Goal: Task Accomplishment & Management: Complete application form

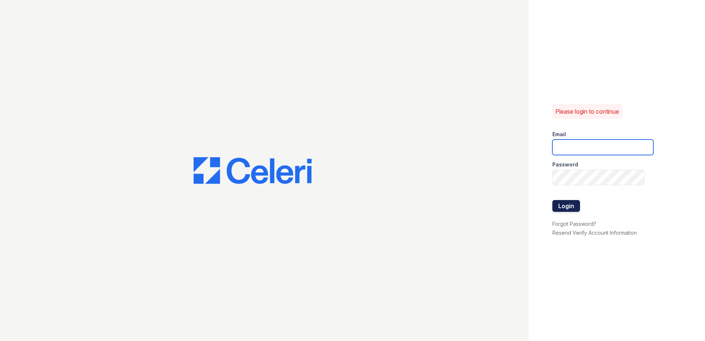
type input "[EMAIL_ADDRESS][DOMAIN_NAME]"
click at [565, 210] on button "Login" at bounding box center [567, 206] width 28 height 12
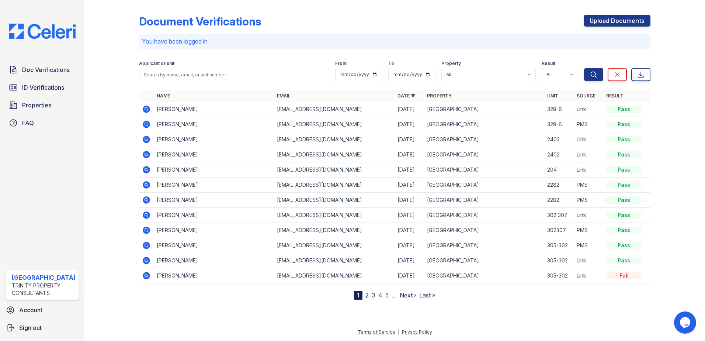
click at [146, 124] on icon at bounding box center [146, 124] width 2 height 2
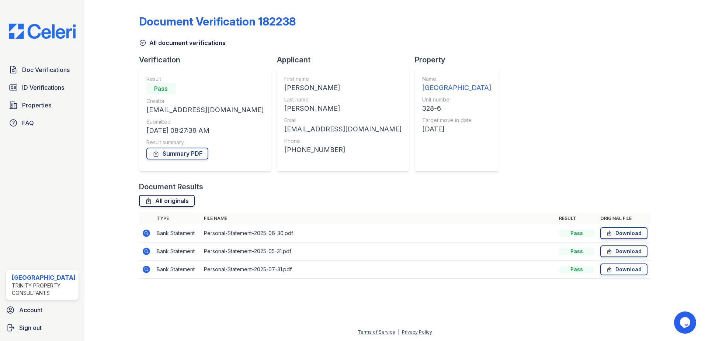
click at [174, 200] on link "All originals" at bounding box center [167, 201] width 56 height 12
click at [633, 234] on link "Download" at bounding box center [624, 233] width 47 height 12
click at [36, 70] on span "Doc Verifications" at bounding box center [46, 69] width 48 height 9
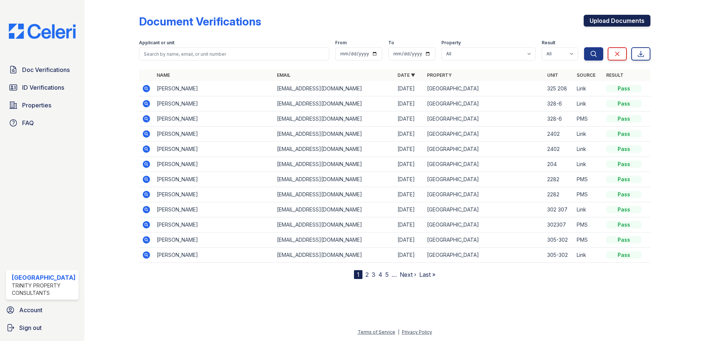
click at [607, 22] on link "Upload Documents" at bounding box center [617, 21] width 67 height 12
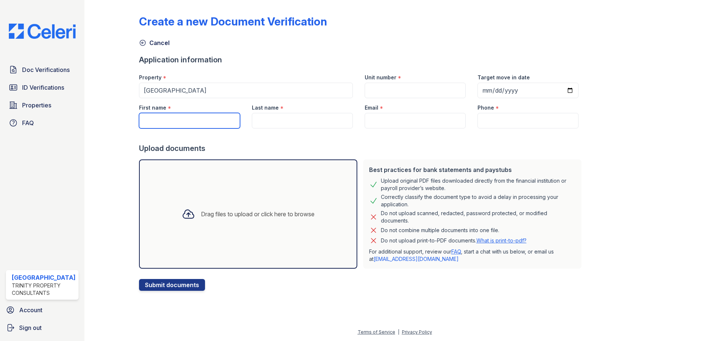
click at [167, 122] on input "First name" at bounding box center [189, 120] width 101 height 15
type input "l"
type input "[PERSON_NAME]"
click at [271, 116] on input "Last name" at bounding box center [302, 120] width 101 height 15
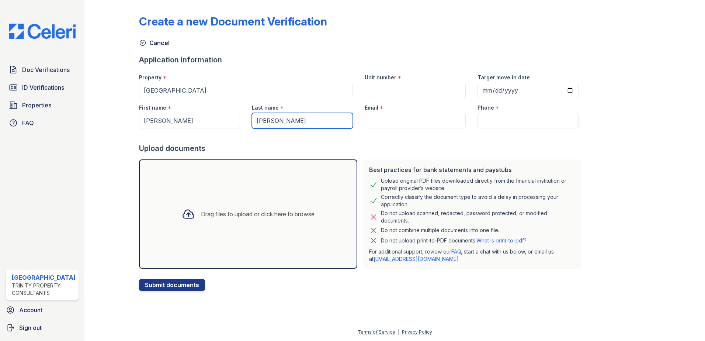
type input "[PERSON_NAME]"
click at [372, 90] on input "Unit number" at bounding box center [415, 90] width 101 height 15
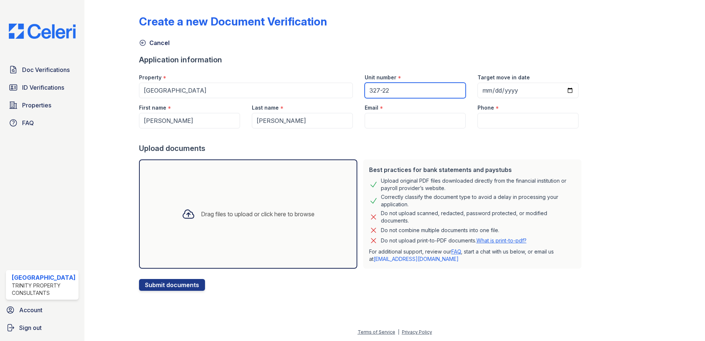
type input "327-22"
click at [560, 91] on input "Target move in date" at bounding box center [528, 90] width 101 height 15
click at [562, 87] on input "[DATE]" at bounding box center [528, 90] width 101 height 15
type input "[DATE]"
click at [374, 124] on input "Email" at bounding box center [415, 120] width 101 height 15
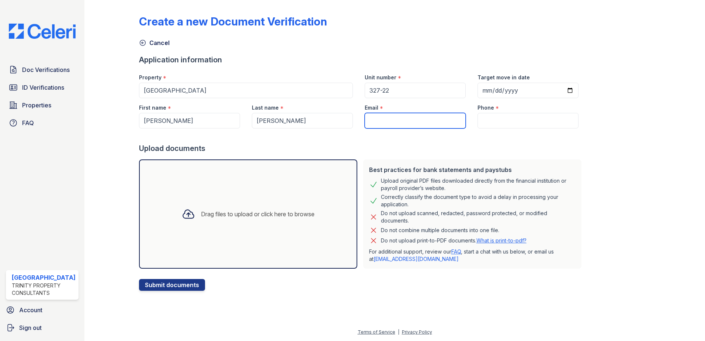
paste input "[EMAIL_ADDRESS][DOMAIN_NAME]"
type input "[EMAIL_ADDRESS][DOMAIN_NAME]"
click at [486, 120] on input "Phone" at bounding box center [528, 120] width 101 height 15
click at [484, 119] on input "Phone" at bounding box center [528, 120] width 101 height 15
paste input "[PHONE_NUMBER]"
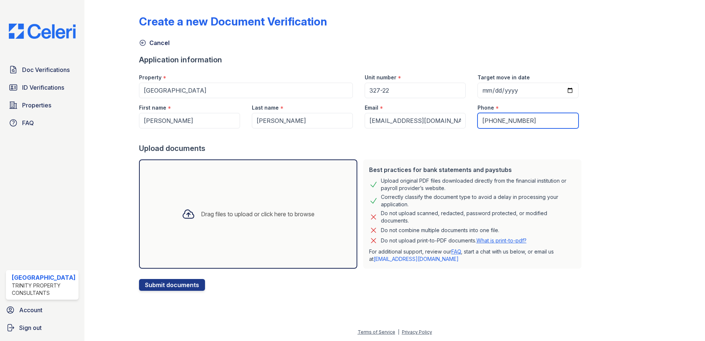
type input "[PHONE_NUMBER]"
click at [183, 214] on icon at bounding box center [188, 214] width 11 height 8
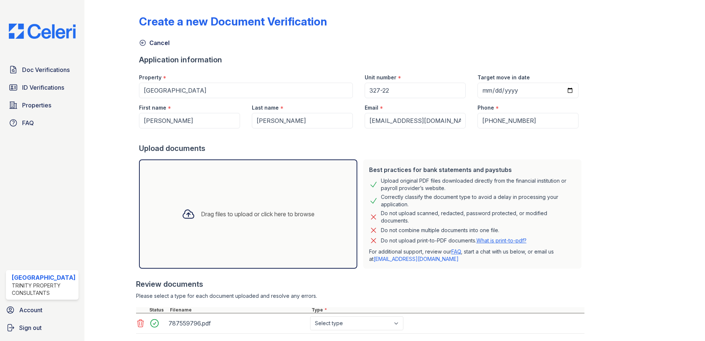
scroll to position [42, 0]
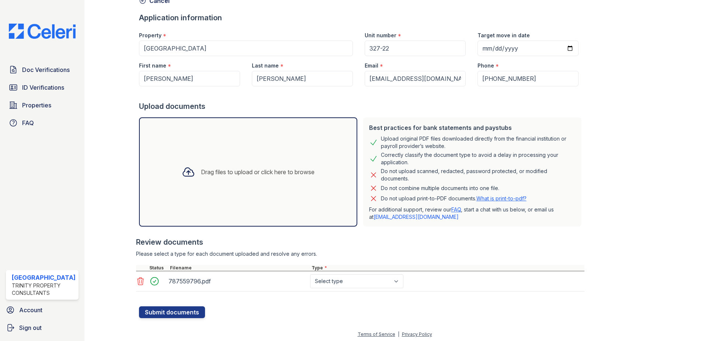
click at [190, 173] on div at bounding box center [188, 171] width 19 height 19
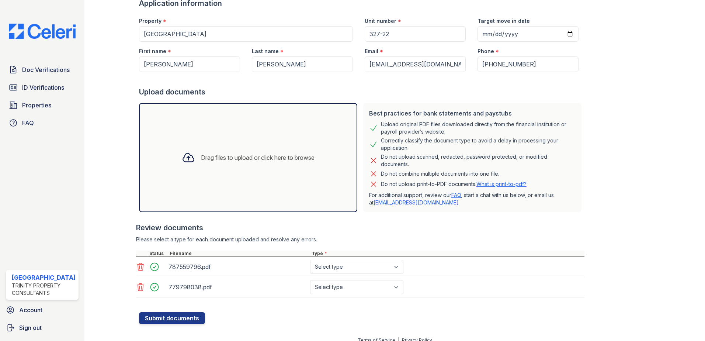
scroll to position [65, 0]
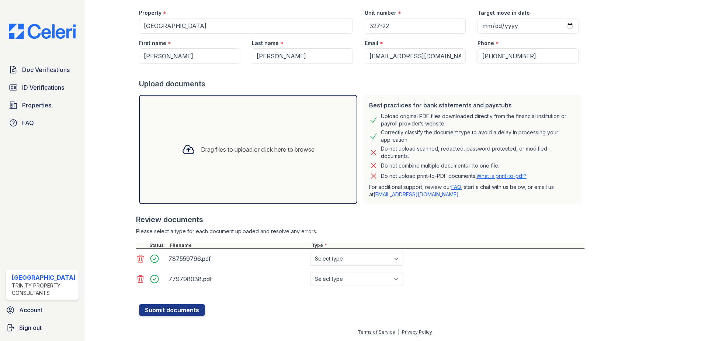
click at [185, 149] on icon at bounding box center [188, 149] width 13 height 13
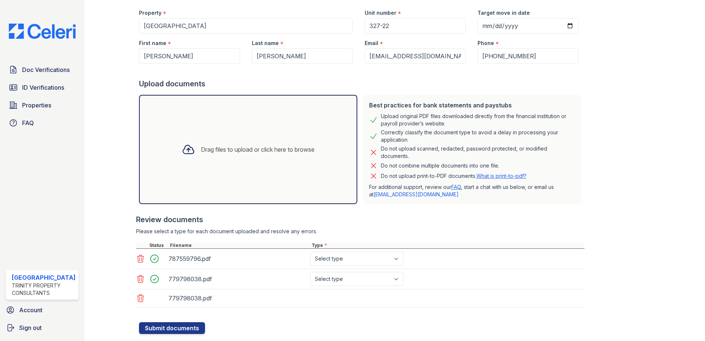
scroll to position [83, 0]
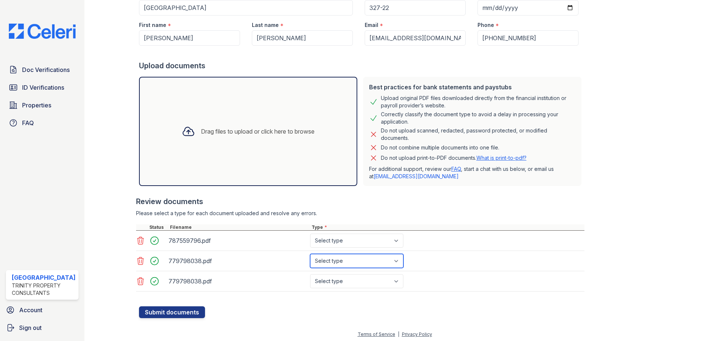
click at [397, 265] on select "Select type Paystub Bank Statement Offer Letter Tax Documents Benefit Award Let…" at bounding box center [356, 261] width 93 height 14
select select "bank_statement"
click at [310, 254] on select "Select type Paystub Bank Statement Offer Letter Tax Documents Benefit Award Let…" at bounding box center [356, 261] width 93 height 14
click at [387, 242] on select "Select type Paystub Bank Statement Offer Letter Tax Documents Benefit Award Let…" at bounding box center [356, 241] width 93 height 14
select select "bank_statement"
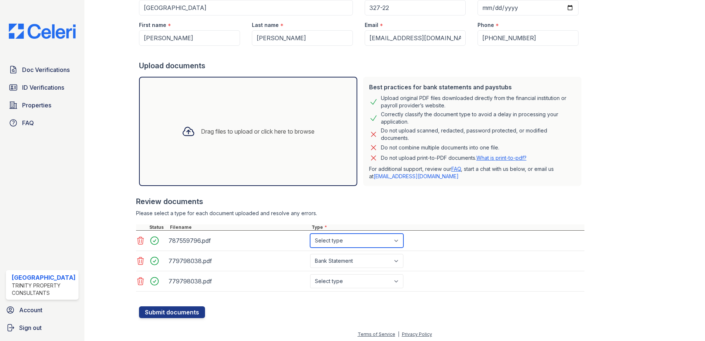
click at [310, 234] on select "Select type Paystub Bank Statement Offer Letter Tax Documents Benefit Award Let…" at bounding box center [356, 241] width 93 height 14
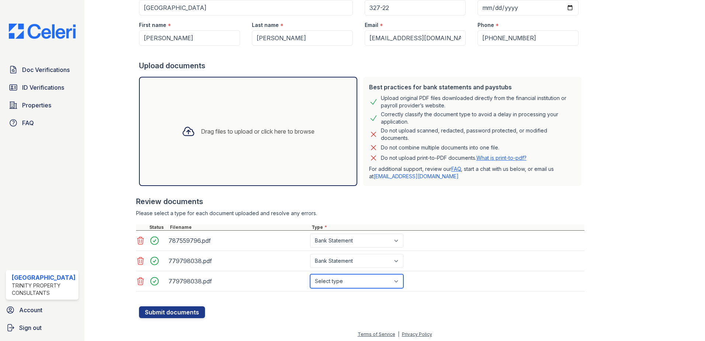
click at [393, 284] on select "Select type Paystub Bank Statement Offer Letter Tax Documents Benefit Award Let…" at bounding box center [356, 281] width 93 height 14
select select "bank_statement"
click at [310, 274] on select "Select type Paystub Bank Statement Offer Letter Tax Documents Benefit Award Let…" at bounding box center [356, 281] width 93 height 14
click at [183, 315] on button "Submit documents" at bounding box center [172, 312] width 66 height 12
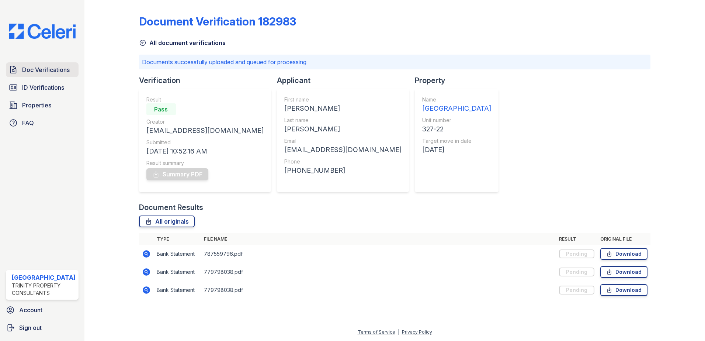
click at [33, 74] on link "Doc Verifications" at bounding box center [42, 69] width 73 height 15
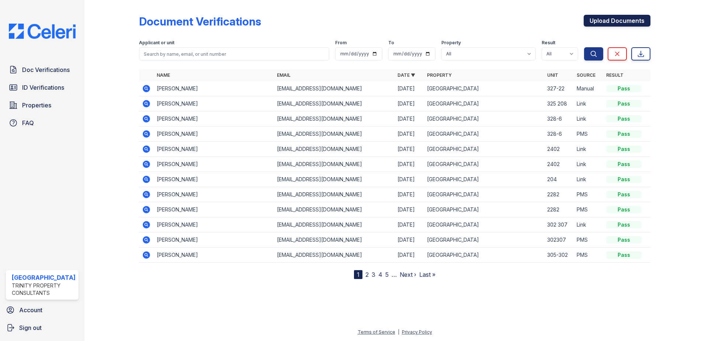
click at [640, 22] on link "Upload Documents" at bounding box center [617, 21] width 67 height 12
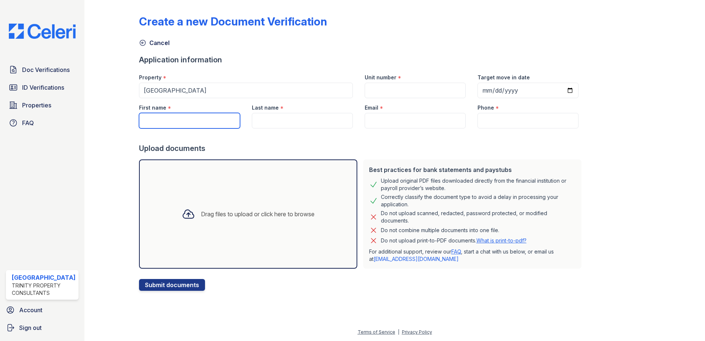
click at [188, 124] on input "First name" at bounding box center [189, 120] width 101 height 15
type input "[PERSON_NAME]"
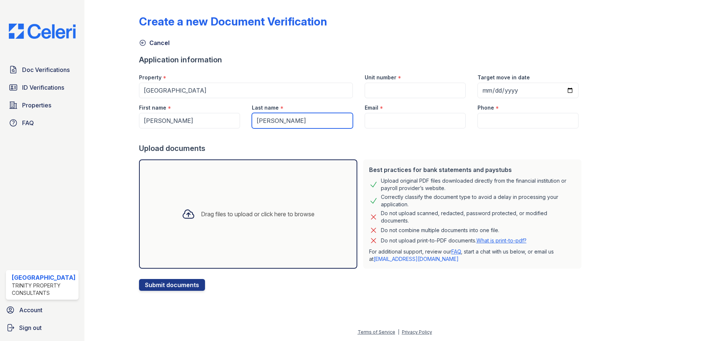
type input "[PERSON_NAME]"
click at [388, 124] on input "Email" at bounding box center [415, 120] width 101 height 15
paste input "[EMAIL_ADDRESS][DOMAIN_NAME]"
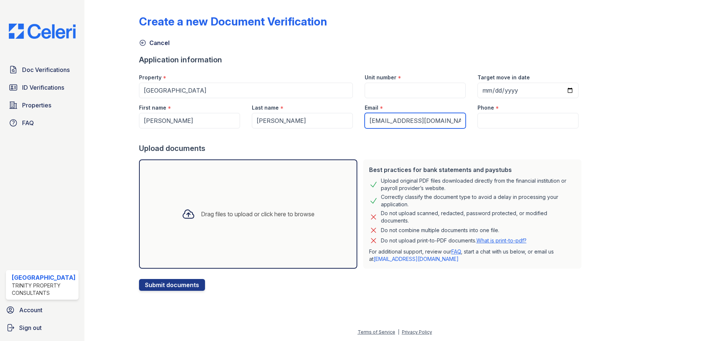
scroll to position [0, 2]
type input "[EMAIL_ADDRESS][DOMAIN_NAME]"
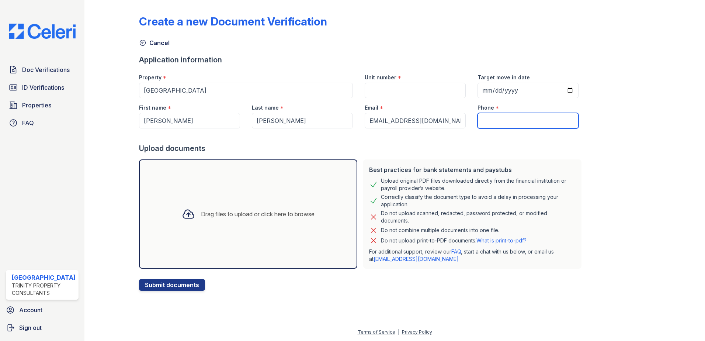
scroll to position [0, 0]
click at [488, 119] on input "Phone" at bounding box center [528, 120] width 101 height 15
paste input "[PHONE_NUMBER]"
type input "[PHONE_NUMBER]"
click at [396, 84] on input "Unit number" at bounding box center [415, 90] width 101 height 15
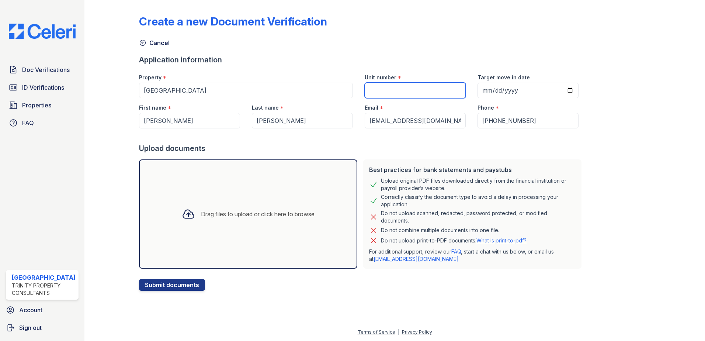
type input "327-22"
type input "[DATE]"
click at [416, 58] on div "Application information" at bounding box center [362, 60] width 446 height 10
click at [183, 214] on icon at bounding box center [188, 214] width 11 height 8
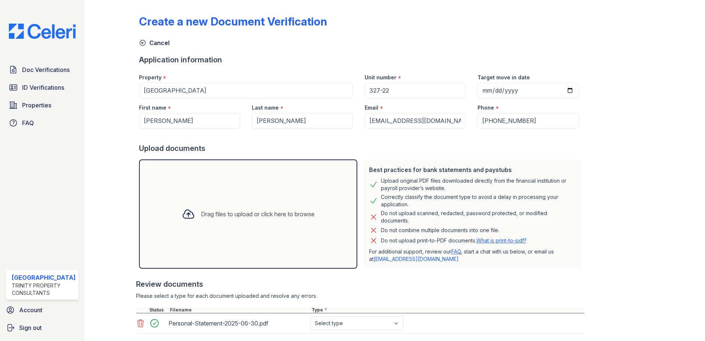
click at [215, 221] on div "Drag files to upload or click here to browse" at bounding box center [248, 213] width 145 height 25
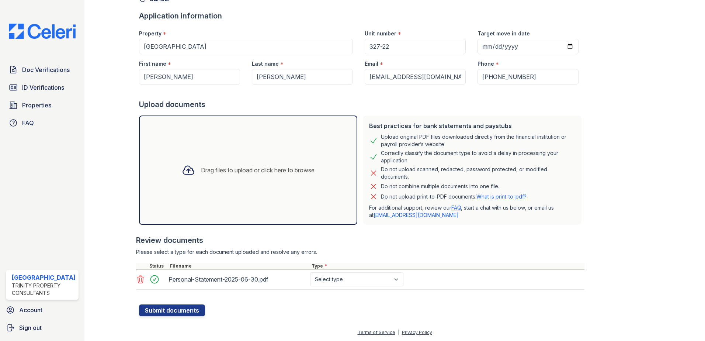
scroll to position [44, 0]
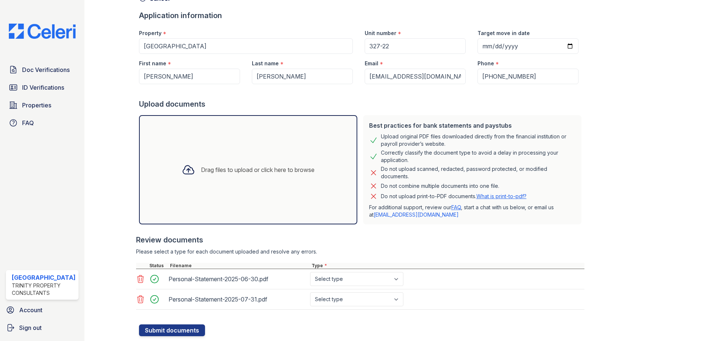
click at [186, 165] on icon at bounding box center [188, 169] width 13 height 13
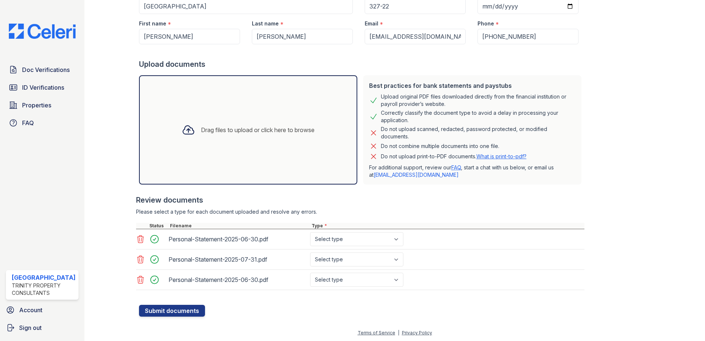
scroll to position [85, 0]
click at [391, 238] on select "Select type Paystub Bank Statement Offer Letter Tax Documents Benefit Award Let…" at bounding box center [356, 238] width 93 height 14
select select "bank_statement"
click at [310, 231] on select "Select type Paystub Bank Statement Offer Letter Tax Documents Benefit Award Let…" at bounding box center [356, 238] width 93 height 14
click at [371, 258] on select "Select type Paystub Bank Statement Offer Letter Tax Documents Benefit Award Let…" at bounding box center [356, 259] width 93 height 14
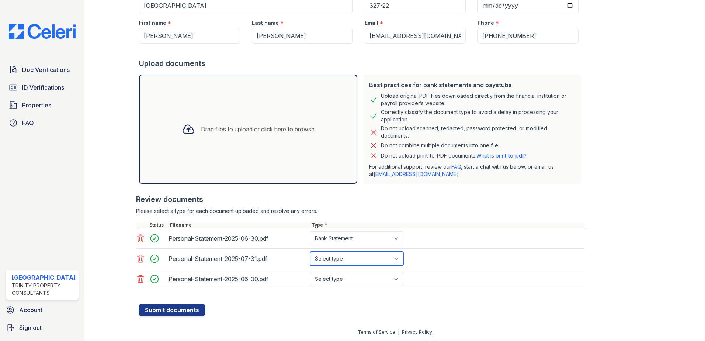
select select "bank_statement"
click at [310, 252] on select "Select type Paystub Bank Statement Offer Letter Tax Documents Benefit Award Let…" at bounding box center [356, 259] width 93 height 14
click at [365, 279] on select "Select type Paystub Bank Statement Offer Letter Tax Documents Benefit Award Let…" at bounding box center [356, 279] width 93 height 14
select select "bank_statement"
click at [310, 272] on select "Select type Paystub Bank Statement Offer Letter Tax Documents Benefit Award Let…" at bounding box center [356, 279] width 93 height 14
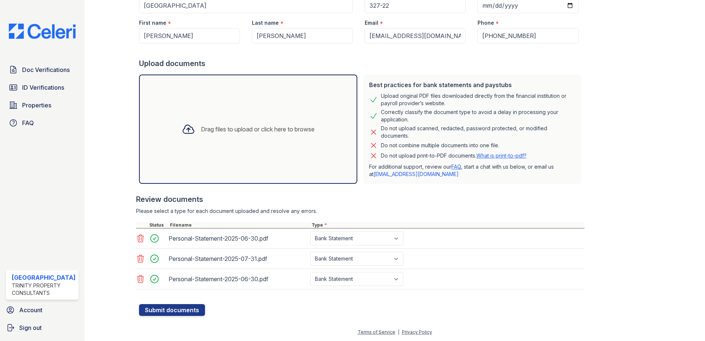
click at [494, 212] on div "Please select a type for each document uploaded and resolve any errors." at bounding box center [360, 210] width 449 height 7
click at [180, 310] on button "Submit documents" at bounding box center [172, 310] width 66 height 12
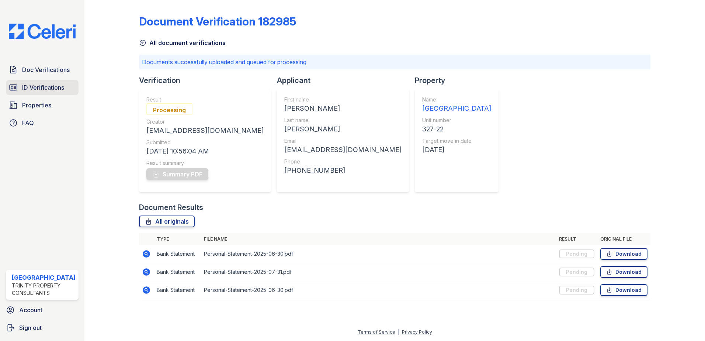
click at [42, 87] on span "ID Verifications" at bounding box center [43, 87] width 42 height 9
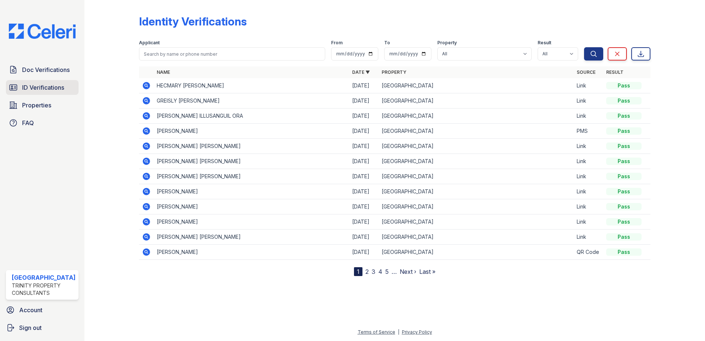
click at [30, 91] on span "ID Verifications" at bounding box center [43, 87] width 42 height 9
click at [38, 90] on span "ID Verifications" at bounding box center [43, 87] width 42 height 9
click at [30, 103] on span "Properties" at bounding box center [36, 105] width 29 height 9
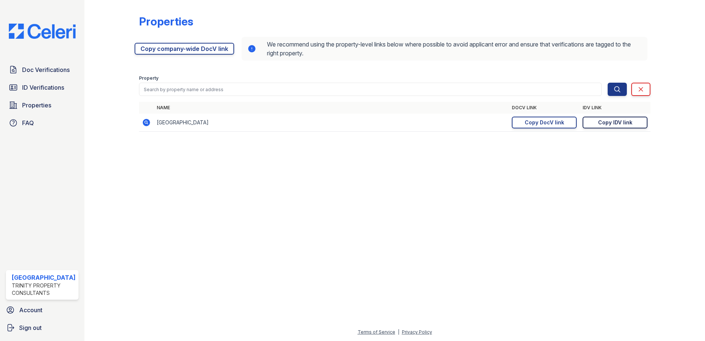
click at [628, 122] on div "Copy IDV link" at bounding box center [615, 122] width 34 height 7
